Goal: Task Accomplishment & Management: Manage account settings

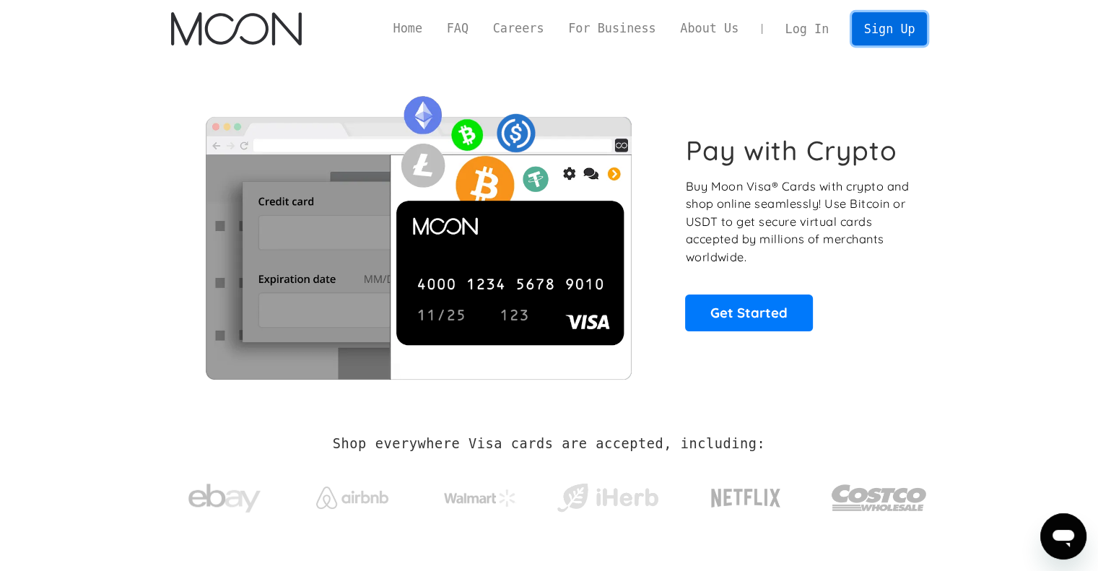
click at [899, 30] on link "Sign Up" at bounding box center [889, 28] width 75 height 32
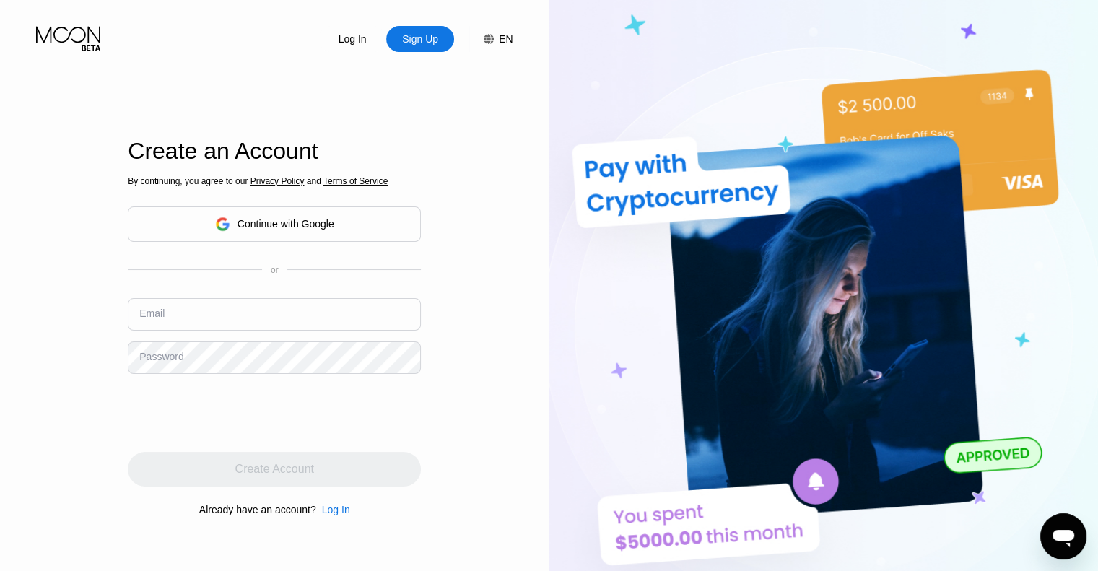
click at [251, 231] on div "Continue with Google" at bounding box center [274, 224] width 119 height 22
